Goal: Communication & Community: Ask a question

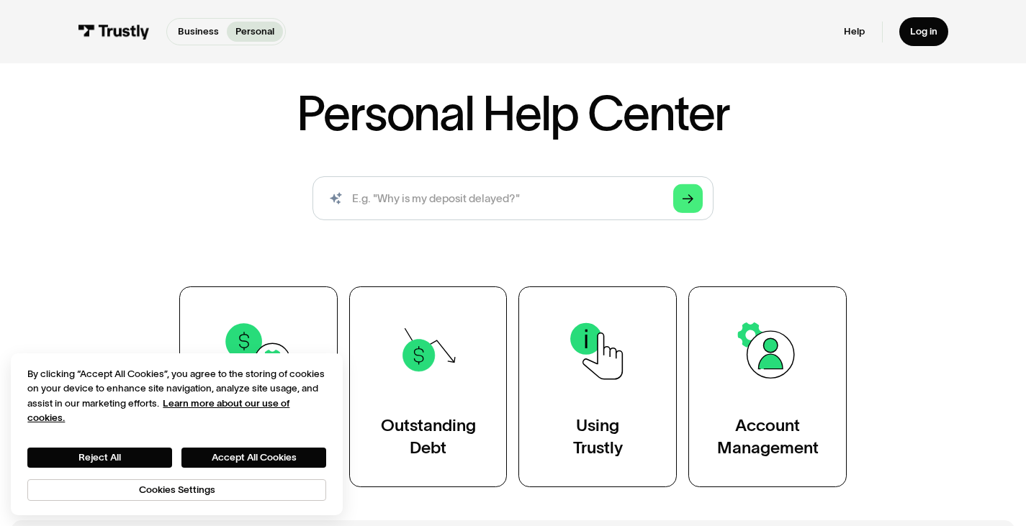
scroll to position [47, 0]
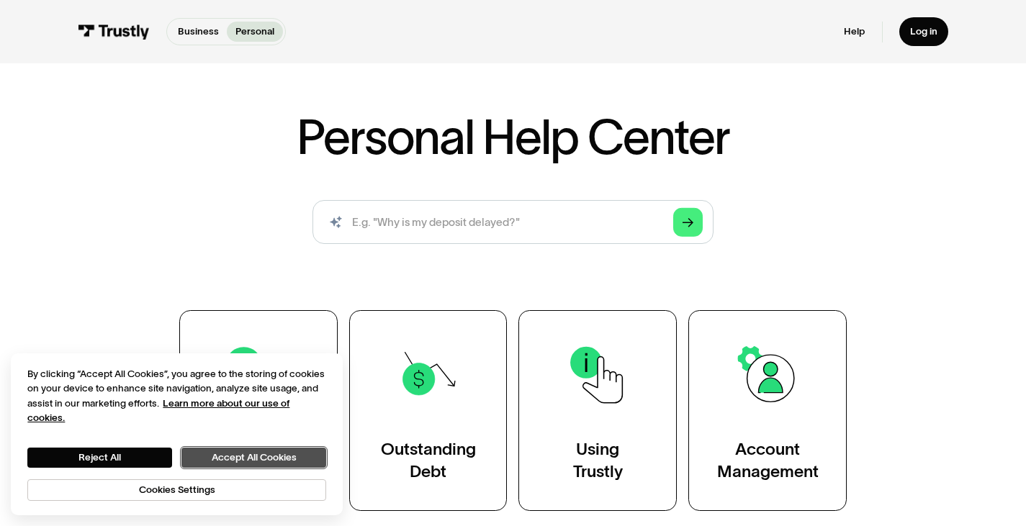
click at [241, 451] on button "Accept All Cookies" at bounding box center [253, 458] width 145 height 21
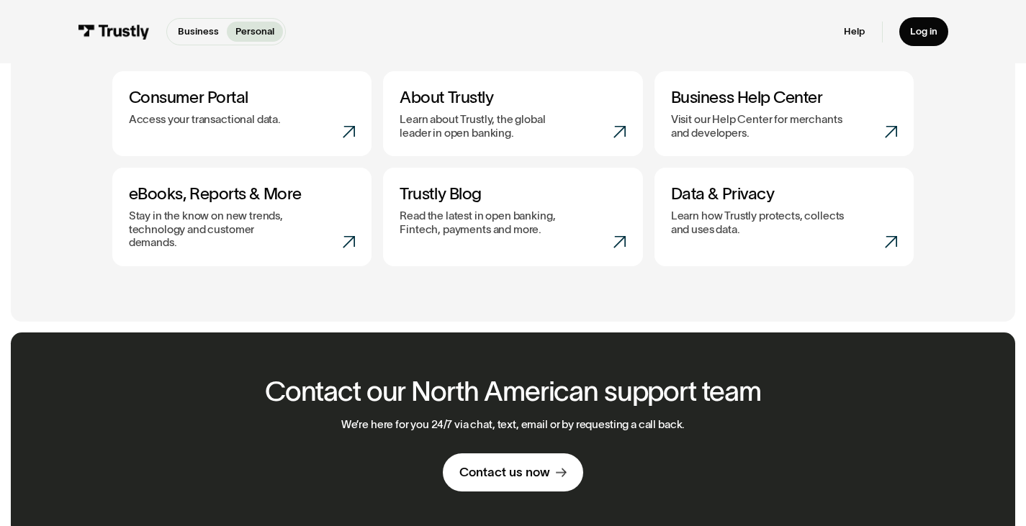
scroll to position [640, 0]
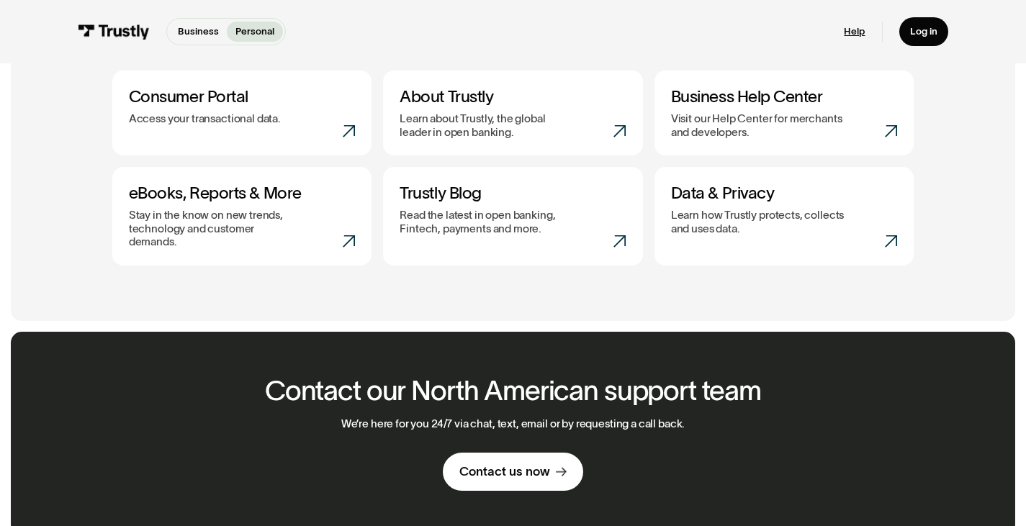
click at [856, 28] on link "Help" at bounding box center [854, 31] width 21 height 12
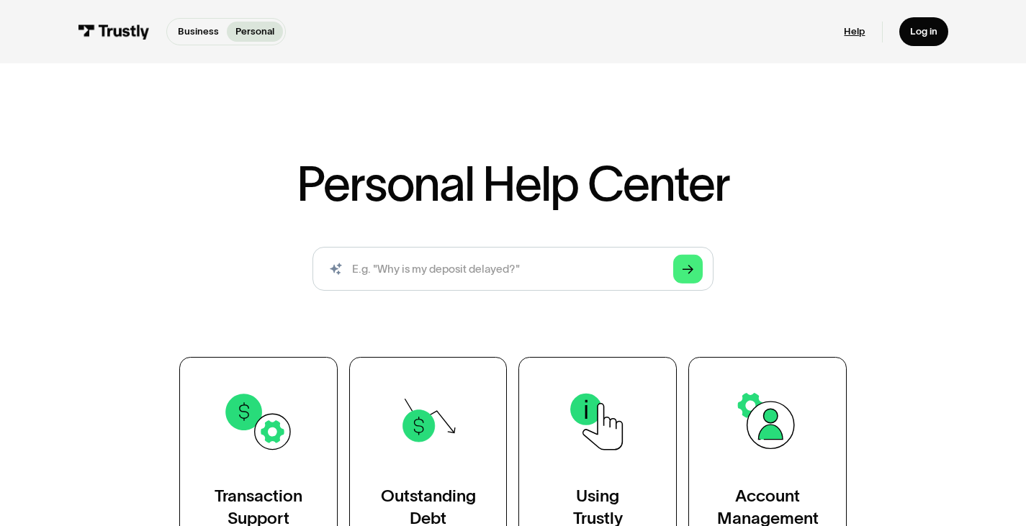
click at [850, 34] on link "Help" at bounding box center [854, 31] width 21 height 12
click at [498, 265] on input "search" at bounding box center [513, 269] width 401 height 44
type input "my bank won't link with underdog"
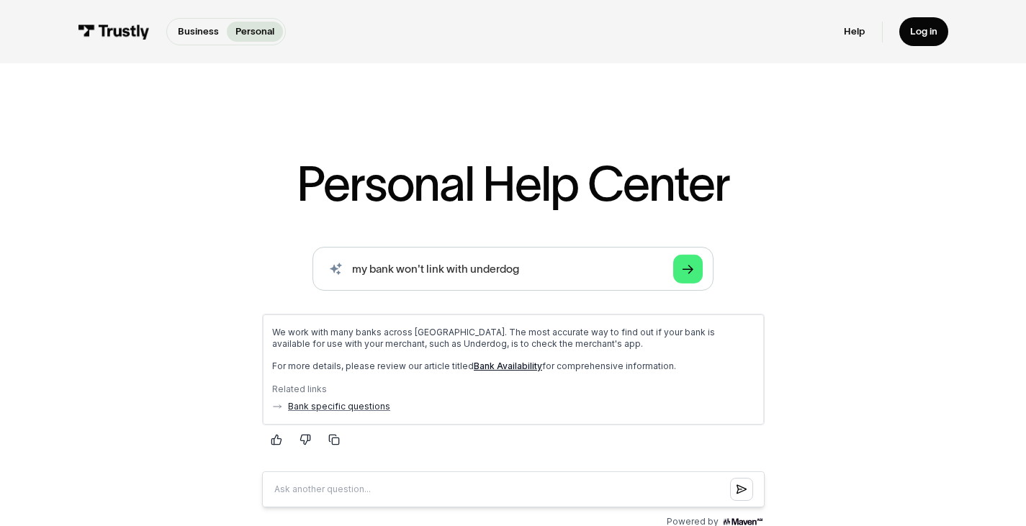
click at [503, 364] on link "Bank Availability" at bounding box center [507, 365] width 68 height 11
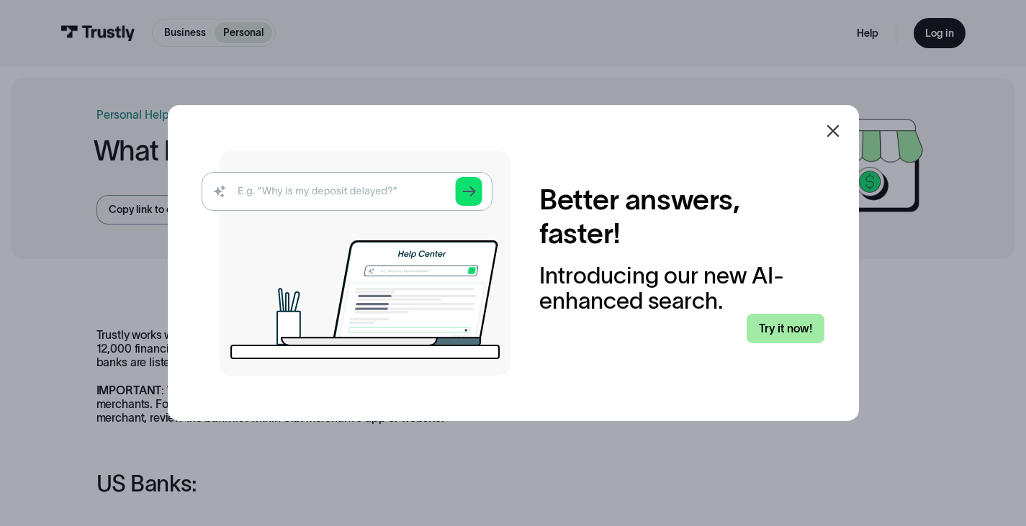
click at [796, 317] on link "Try it now!" at bounding box center [786, 329] width 78 height 30
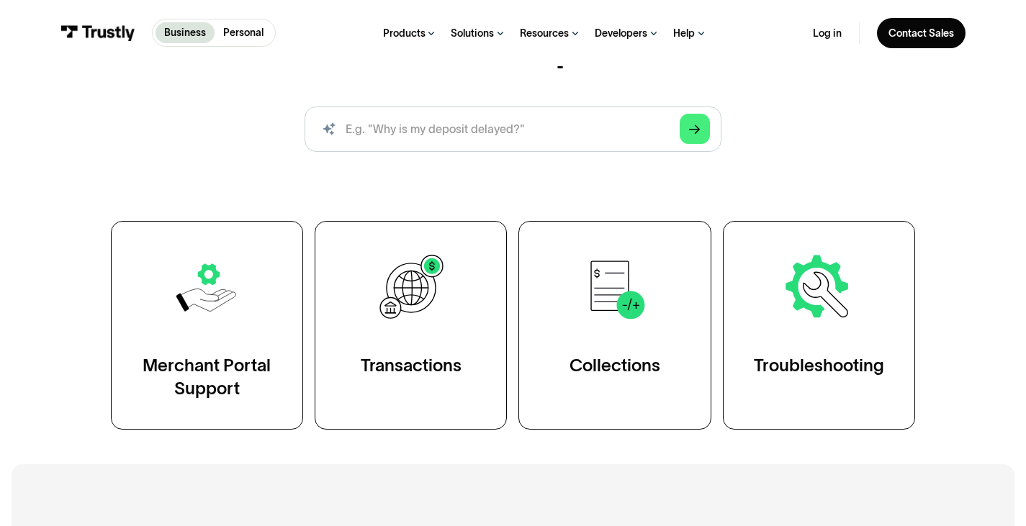
scroll to position [151, 0]
click at [514, 139] on input "search" at bounding box center [513, 129] width 417 height 46
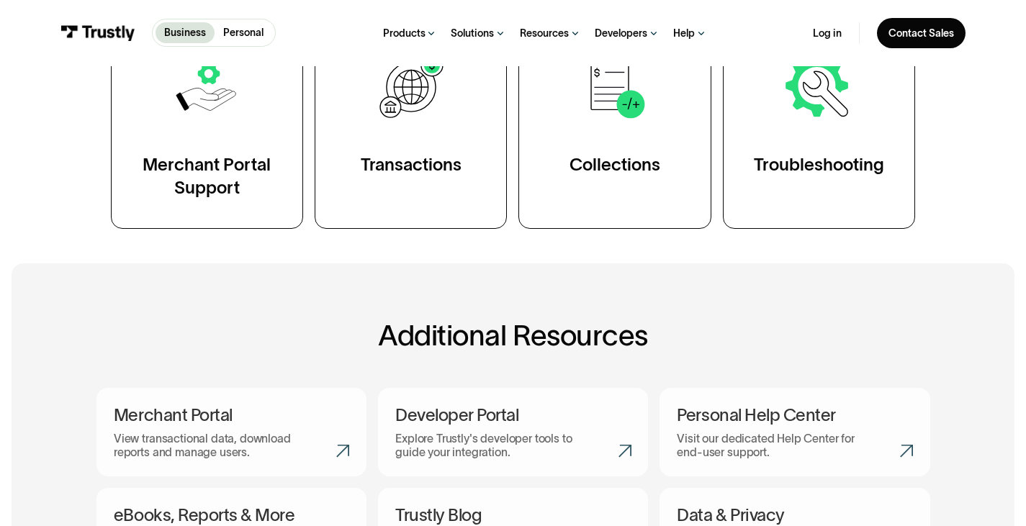
scroll to position [352, 0]
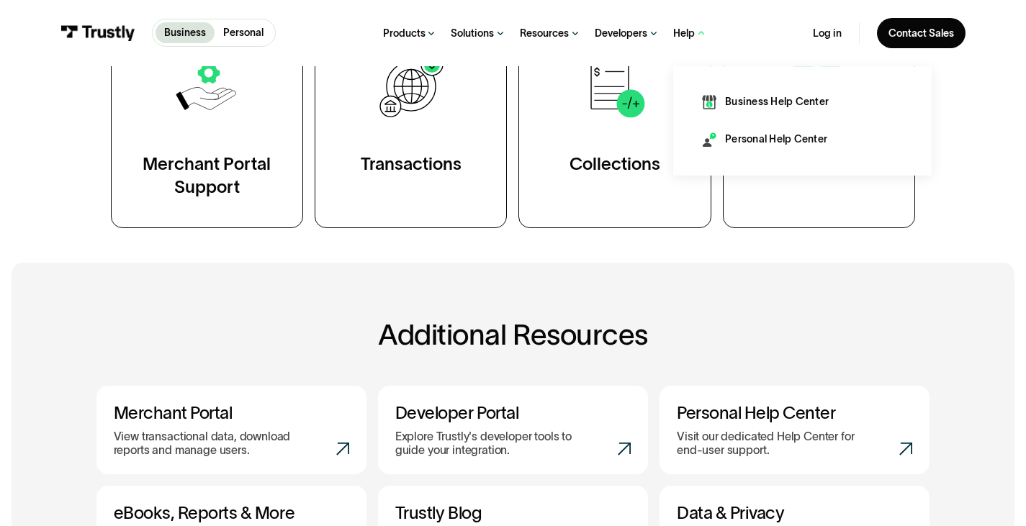
click at [688, 31] on div "Help" at bounding box center [684, 33] width 22 height 13
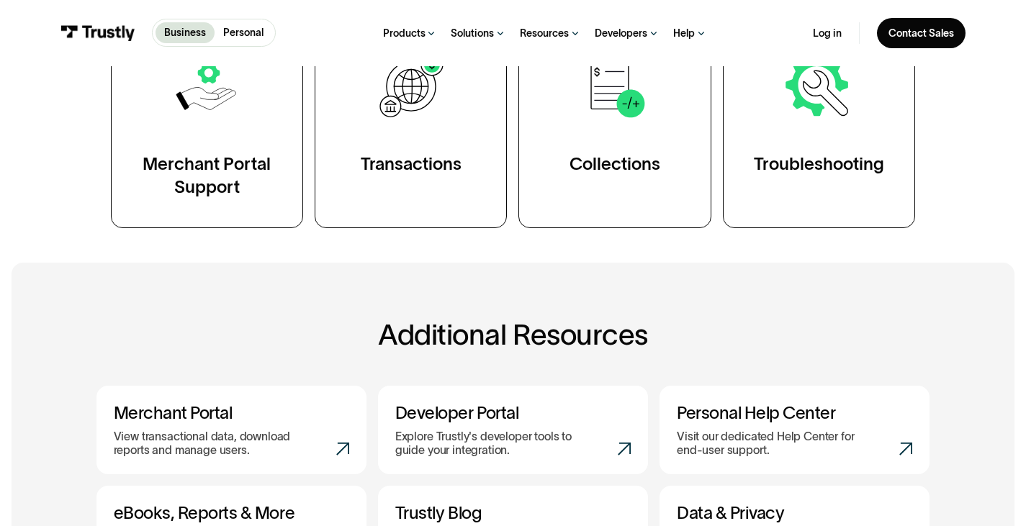
click at [688, 31] on div "Help" at bounding box center [684, 33] width 22 height 13
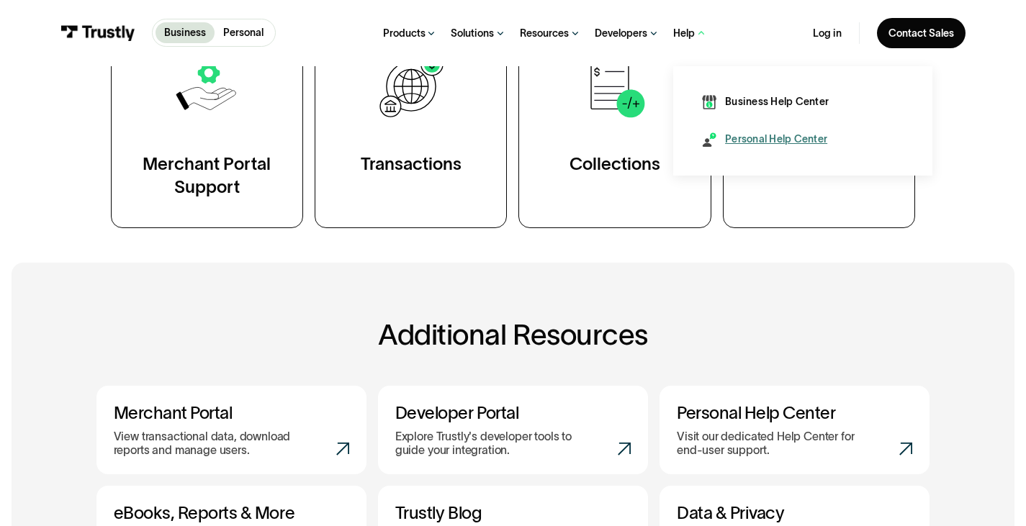
click at [746, 133] on div "Personal Help Center" at bounding box center [776, 140] width 102 height 14
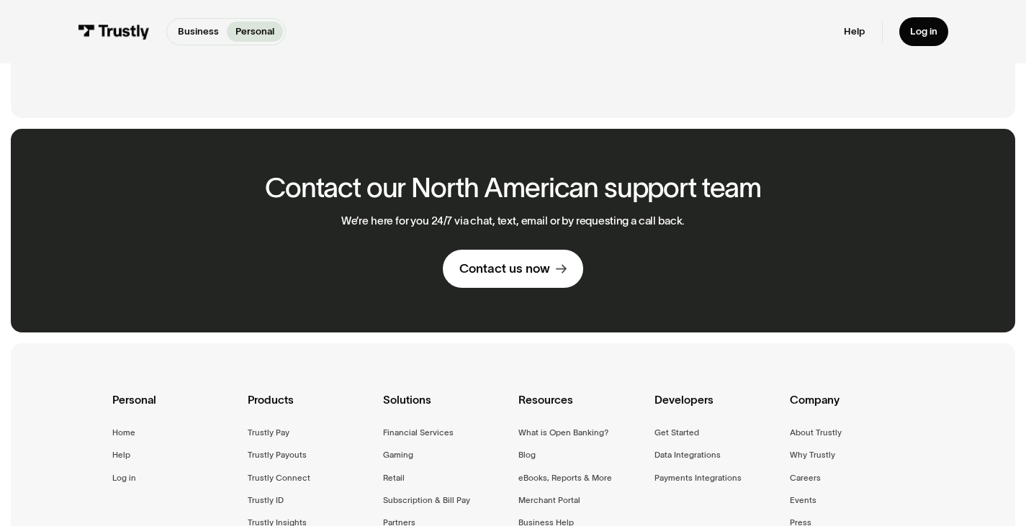
scroll to position [842, 0]
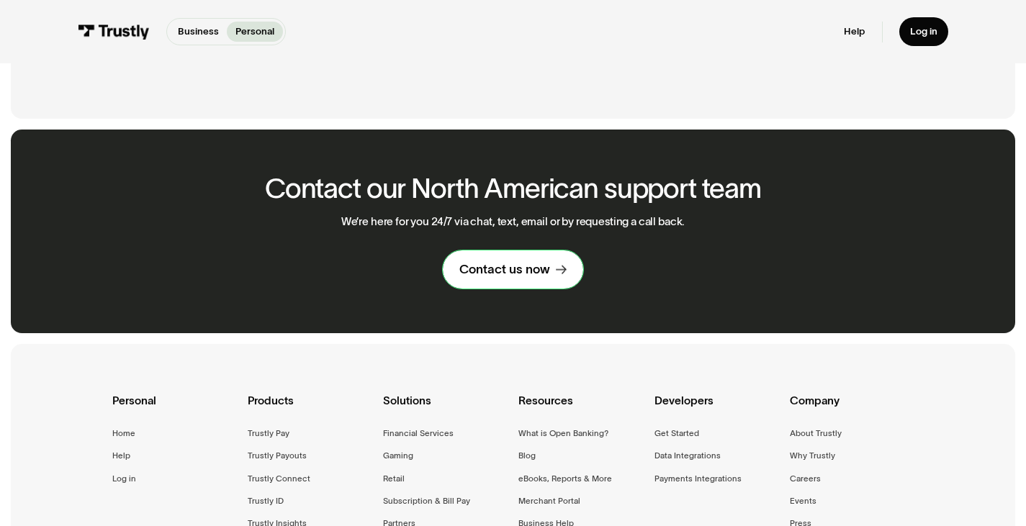
click at [511, 261] on div "Contact us now" at bounding box center [505, 269] width 91 height 16
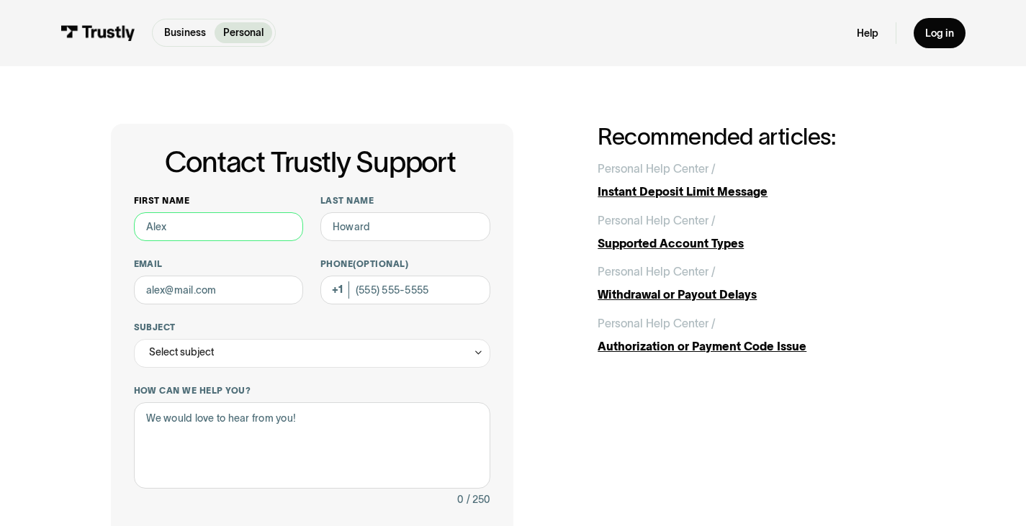
click at [241, 231] on input "First name" at bounding box center [219, 226] width 170 height 29
type input "[PERSON_NAME]"
click at [215, 295] on input "Email" at bounding box center [219, 290] width 170 height 29
type input "[PERSON_NAME][EMAIL_ADDRESS][DOMAIN_NAME]"
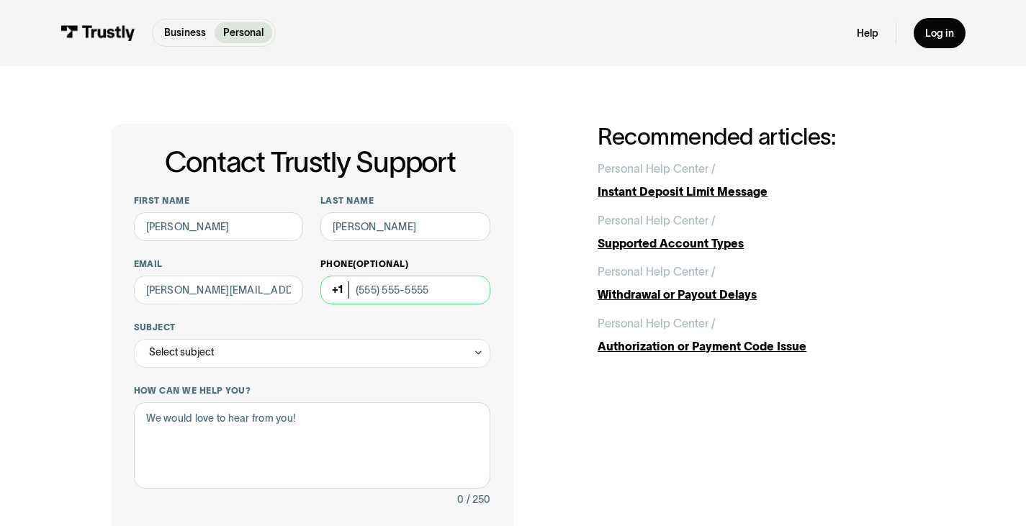
click at [401, 297] on input "Phone (Optional)" at bounding box center [406, 290] width 170 height 29
click at [297, 349] on div "Select subject" at bounding box center [312, 353] width 357 height 29
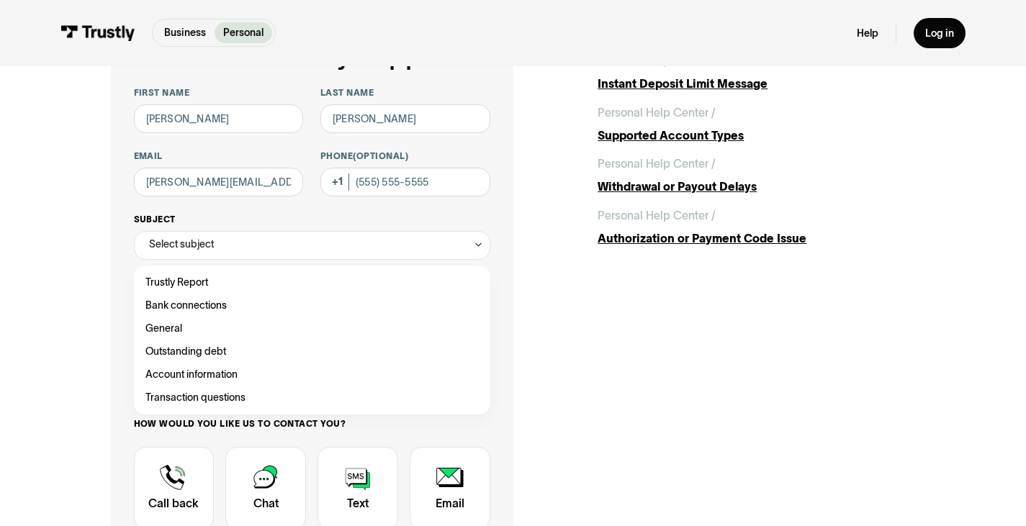
scroll to position [109, 0]
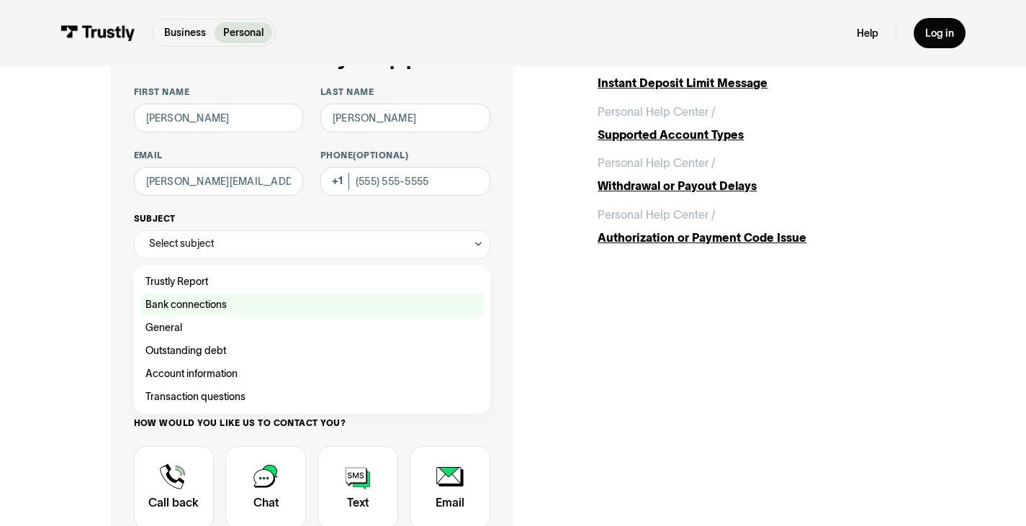
click at [334, 305] on div "Contact Trustly Support" at bounding box center [312, 305] width 345 height 23
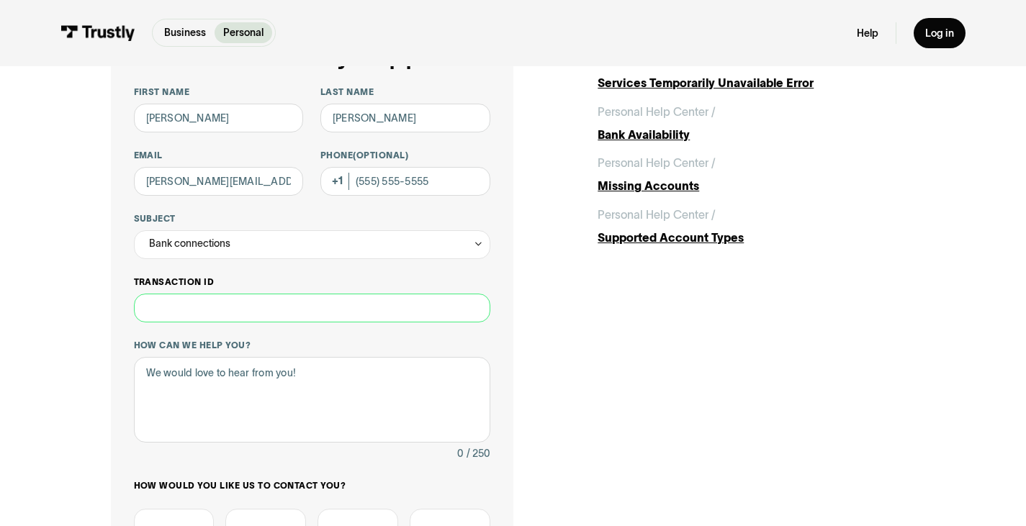
click at [254, 311] on input "Transaction ID" at bounding box center [312, 308] width 357 height 29
click at [296, 241] on div "Bank connections" at bounding box center [312, 244] width 357 height 29
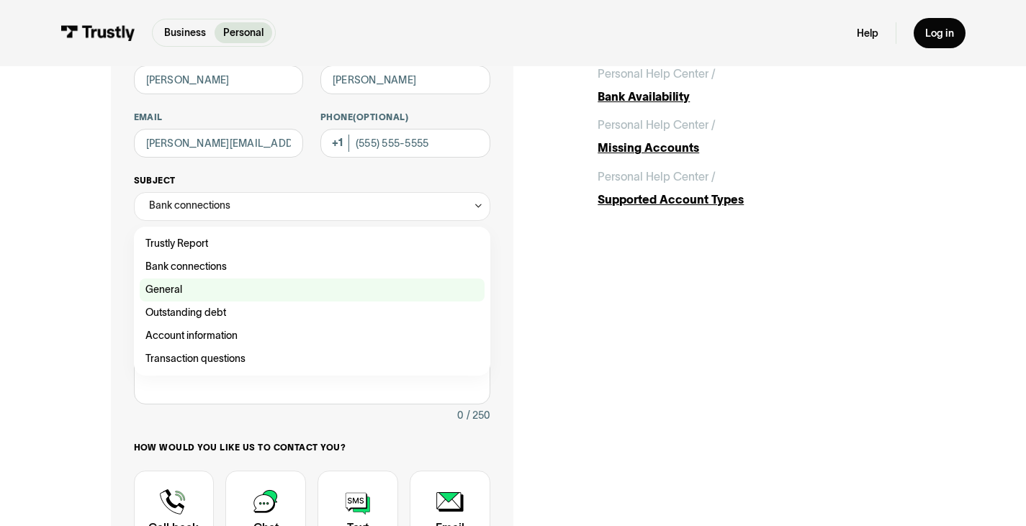
scroll to position [148, 0]
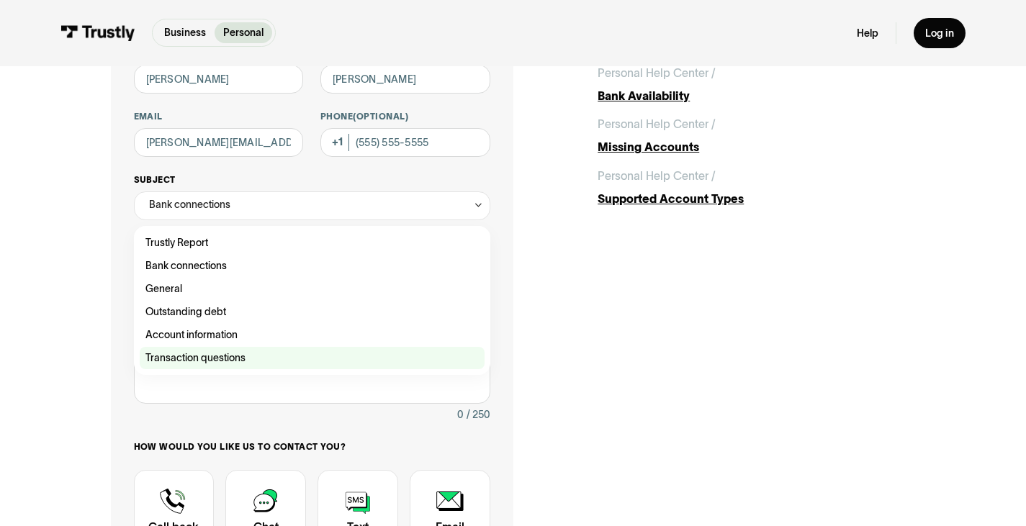
click at [228, 353] on div "Contact Trustly Support" at bounding box center [312, 358] width 345 height 23
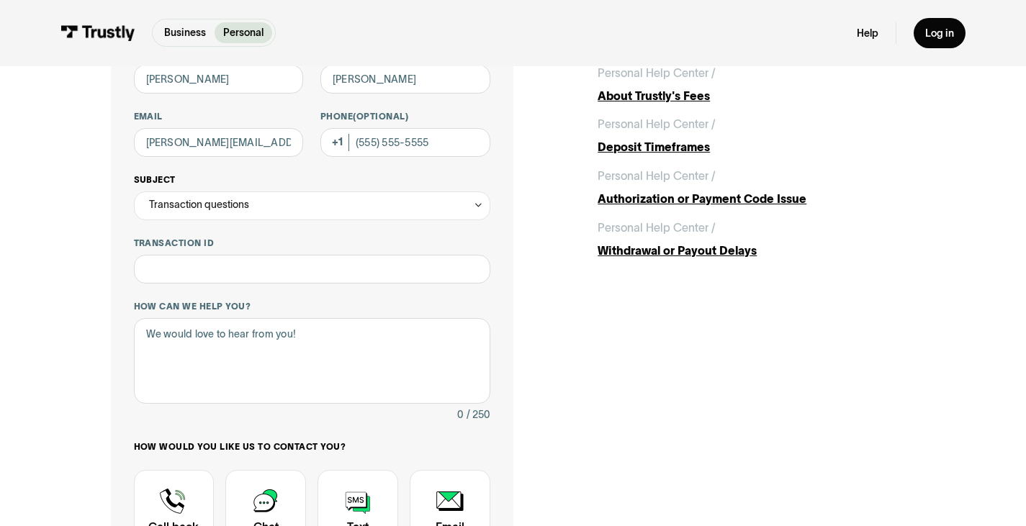
click at [289, 205] on div "Transaction questions" at bounding box center [312, 206] width 357 height 29
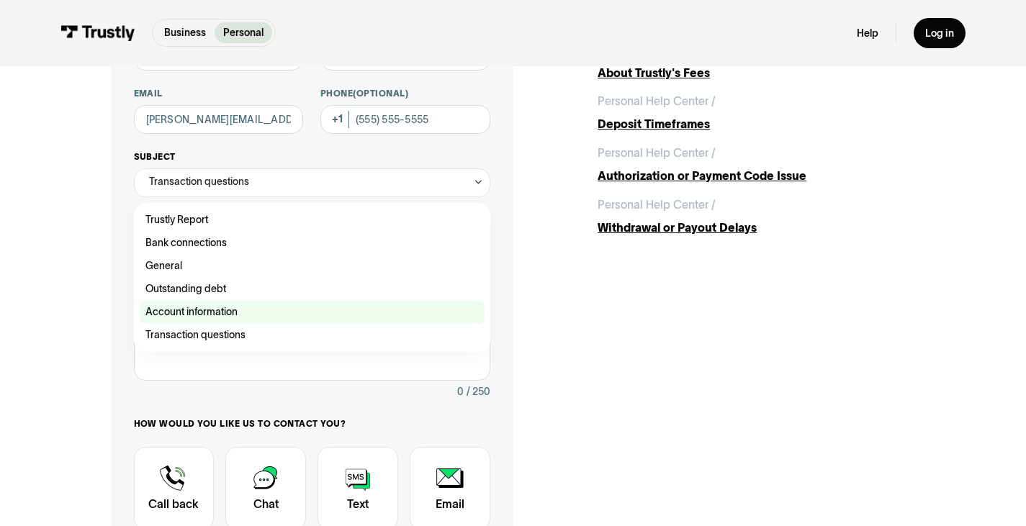
scroll to position [166, 0]
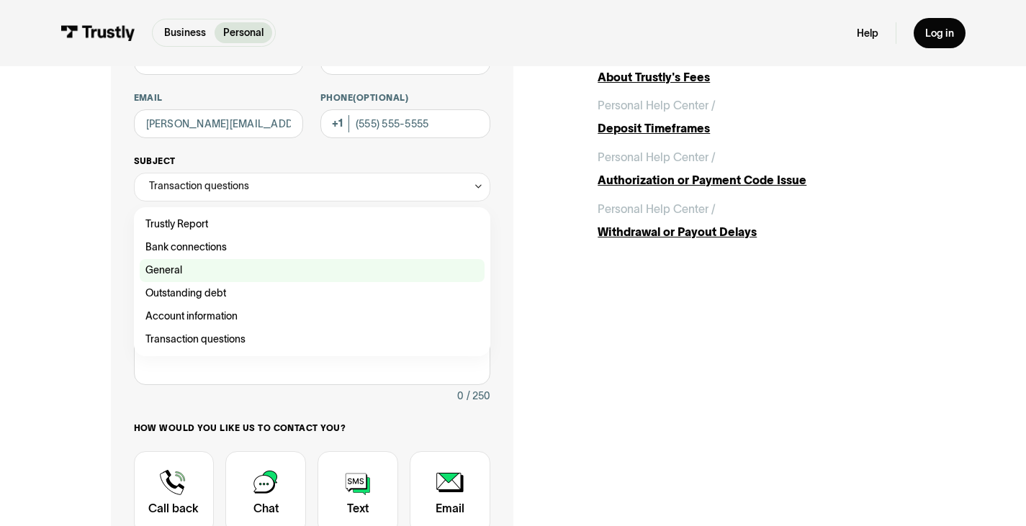
click at [242, 275] on div "Contact Trustly Support" at bounding box center [312, 270] width 345 height 23
type input "*******"
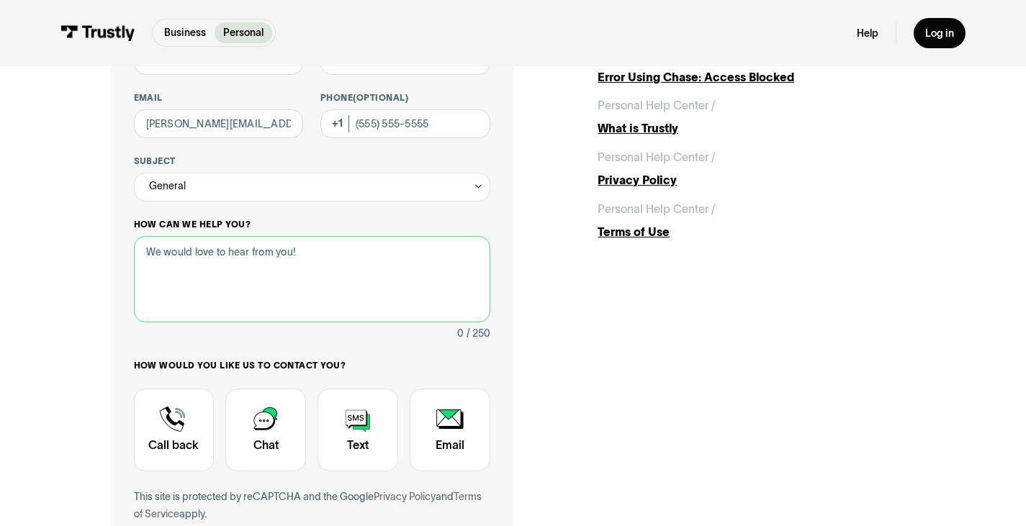
click at [254, 305] on textarea "How can we help you?" at bounding box center [312, 279] width 357 height 86
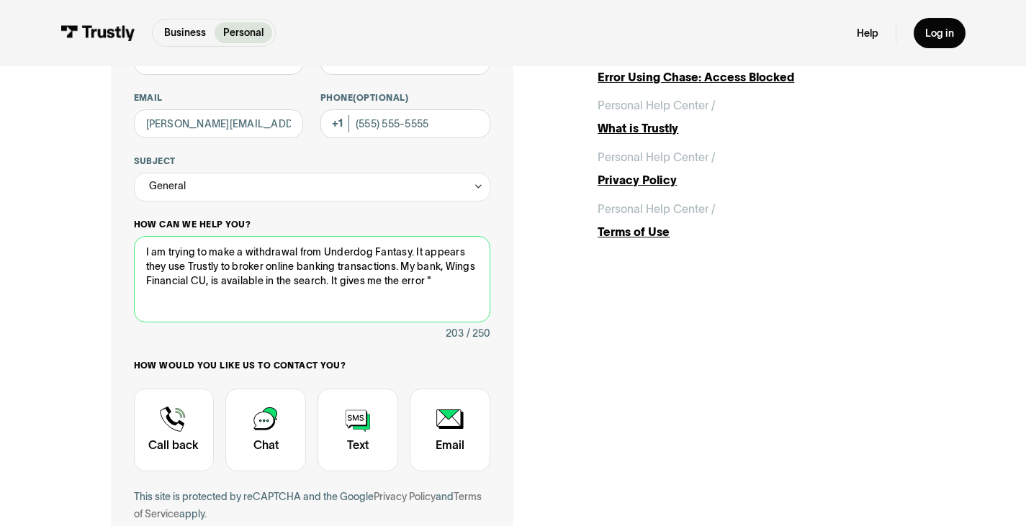
paste textarea "Sorry, we are unable to connect to your bank at this time. Please try again lat…"
drag, startPoint x: 442, startPoint y: 266, endPoint x: 405, endPoint y: 265, distance: 37.5
click at [405, 265] on textarea "I am trying to make a withdrawal from Underdog Fantasy. It appears they use Tru…" at bounding box center [312, 279] width 357 height 86
click at [277, 281] on textarea "I am trying to make a withdrawal from Underdog Fantasy. It appears they use Tru…" at bounding box center [312, 279] width 357 height 86
drag, startPoint x: 243, startPoint y: 253, endPoint x: 134, endPoint y: 255, distance: 108.8
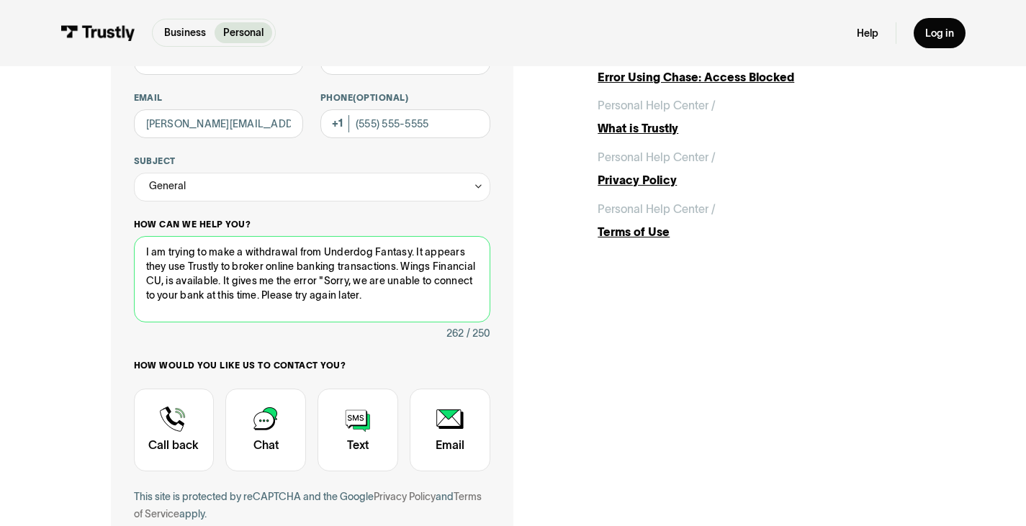
click at [134, 255] on textarea "I am trying to make a withdrawal from Underdog Fantasy. It appears they use Tru…" at bounding box center [312, 279] width 357 height 86
click at [344, 302] on textarea "Attempting withdrawal from Underdog Fantasy. It appears they use Trustly to bro…" at bounding box center [312, 279] width 357 height 86
click at [417, 254] on textarea "Attempting withdrawal from Underdog Fantasy. It appears they use Trustly to bro…" at bounding box center [312, 279] width 357 height 86
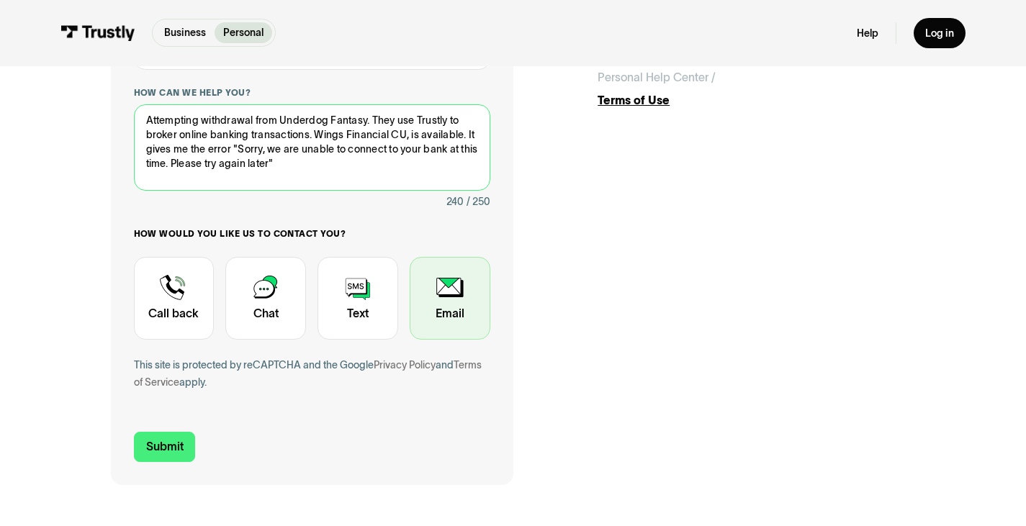
scroll to position [305, 0]
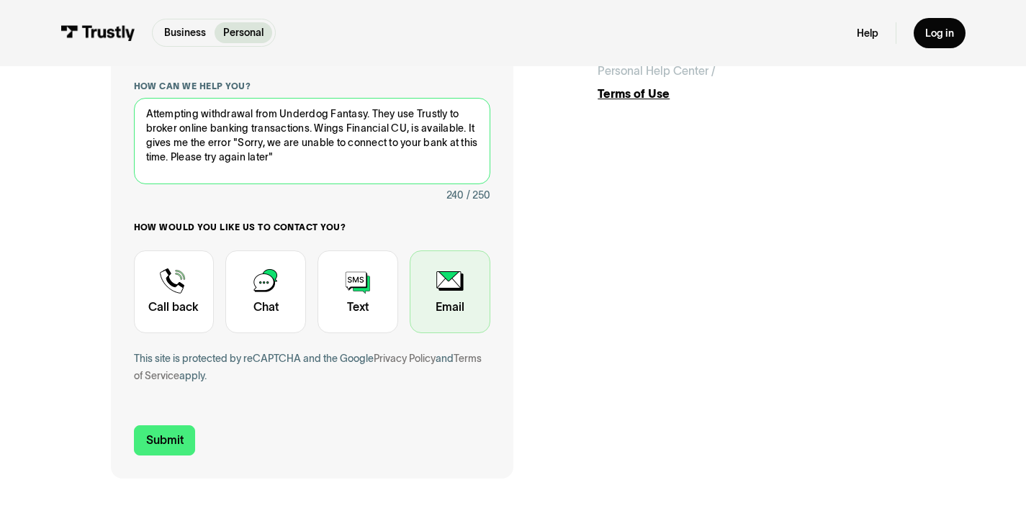
type textarea "Attempting withdrawal from Underdog Fantasy. They use Trustly to broker online …"
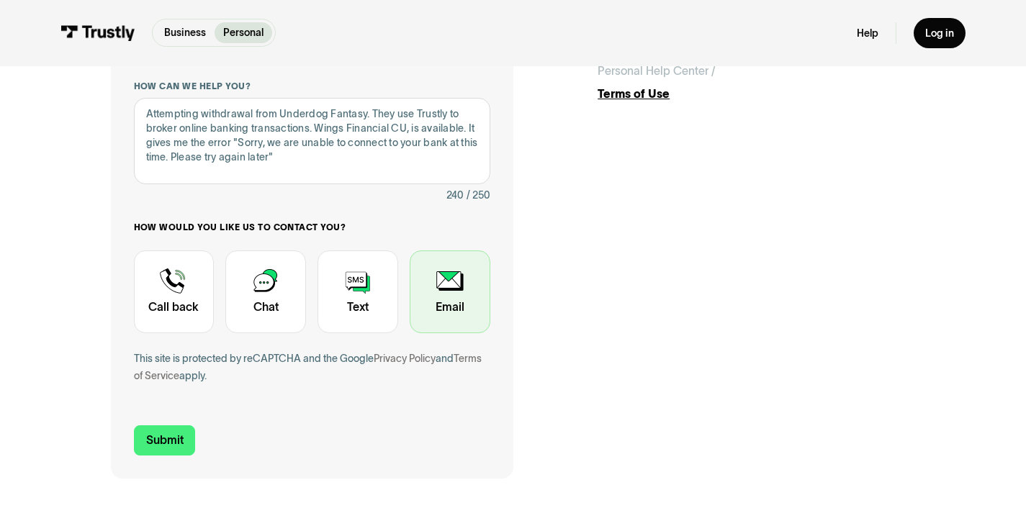
click at [442, 280] on div "Contact Trustly Support" at bounding box center [450, 293] width 81 height 84
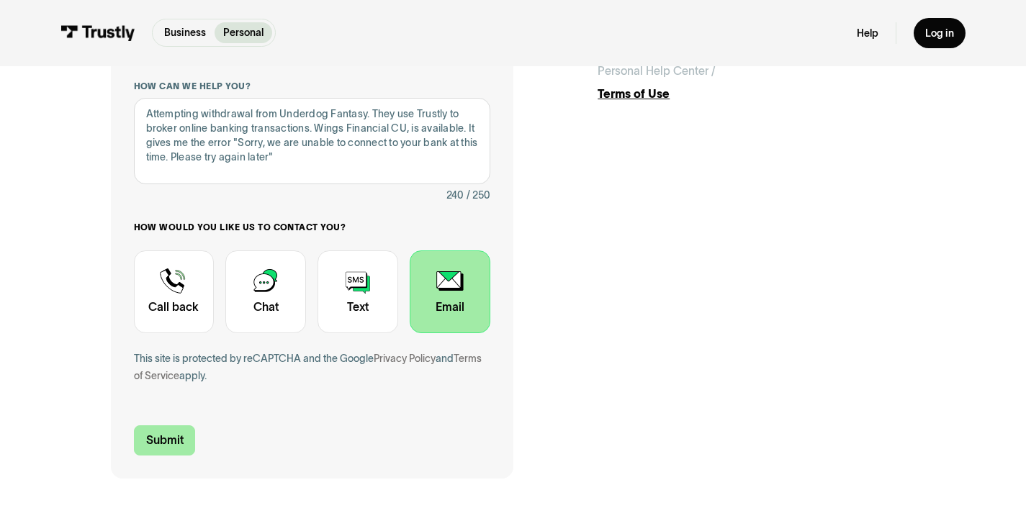
click at [157, 445] on input "Submit" at bounding box center [165, 441] width 62 height 30
